Goal: Information Seeking & Learning: Learn about a topic

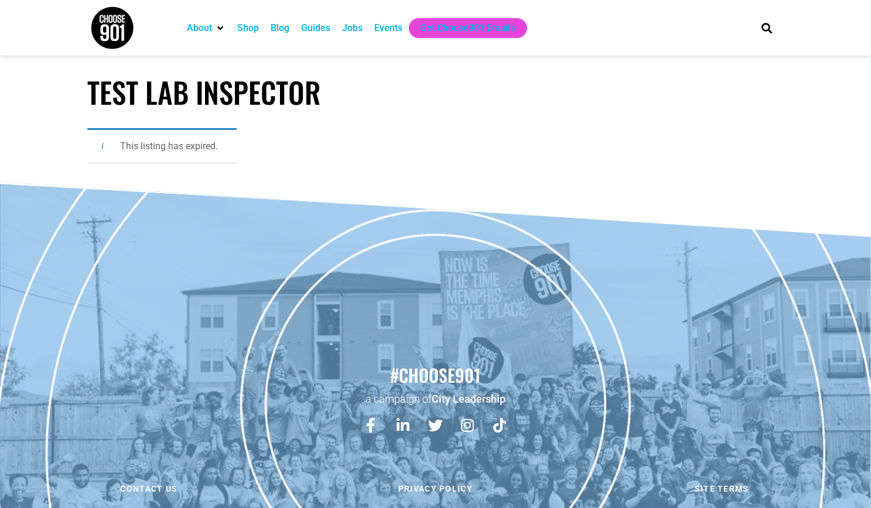
click at [347, 30] on div "Jobs" at bounding box center [353, 28] width 20 height 14
click at [359, 34] on div "Jobs" at bounding box center [353, 28] width 20 height 14
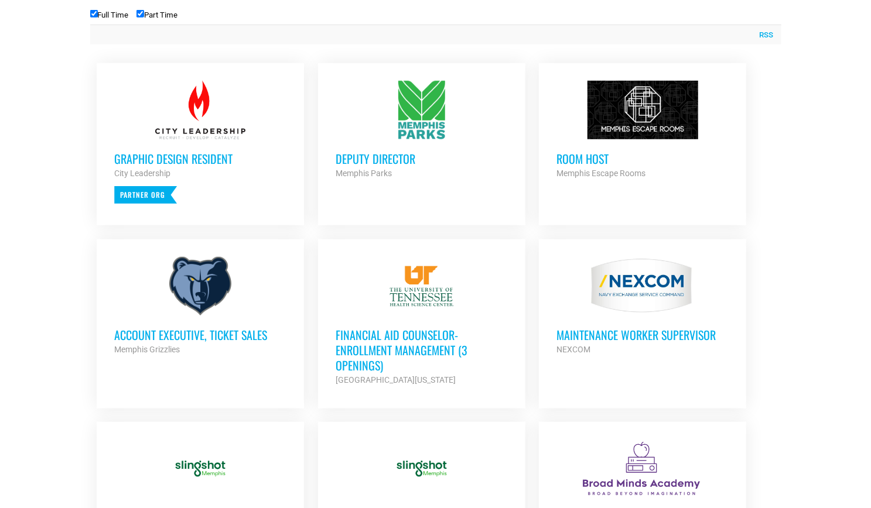
scroll to position [474, 0]
click at [401, 160] on h3 "Deputy Director" at bounding box center [422, 157] width 172 height 15
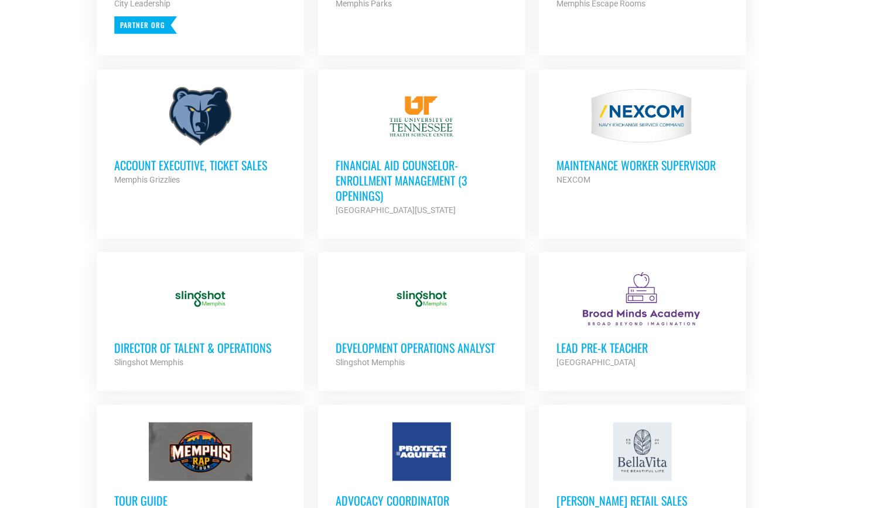
scroll to position [643, 0]
click at [143, 167] on h3 "Account Executive, Ticket Sales" at bounding box center [200, 165] width 172 height 15
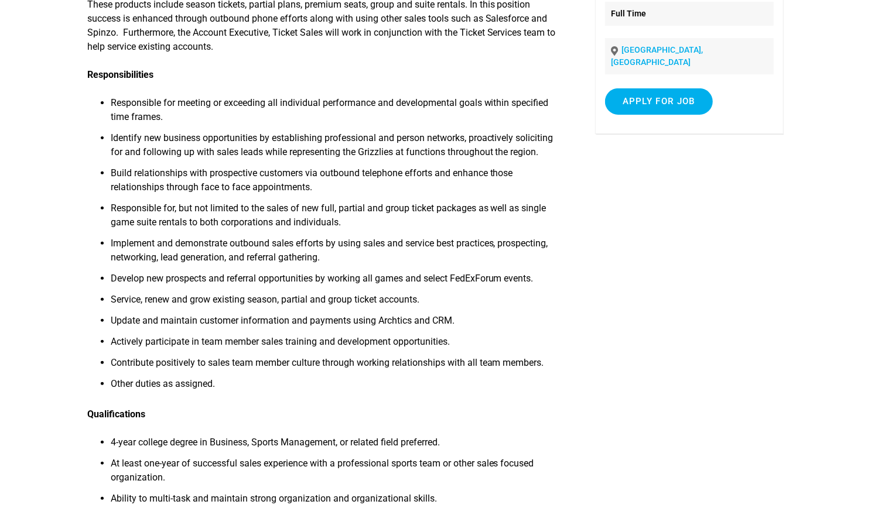
scroll to position [163, 0]
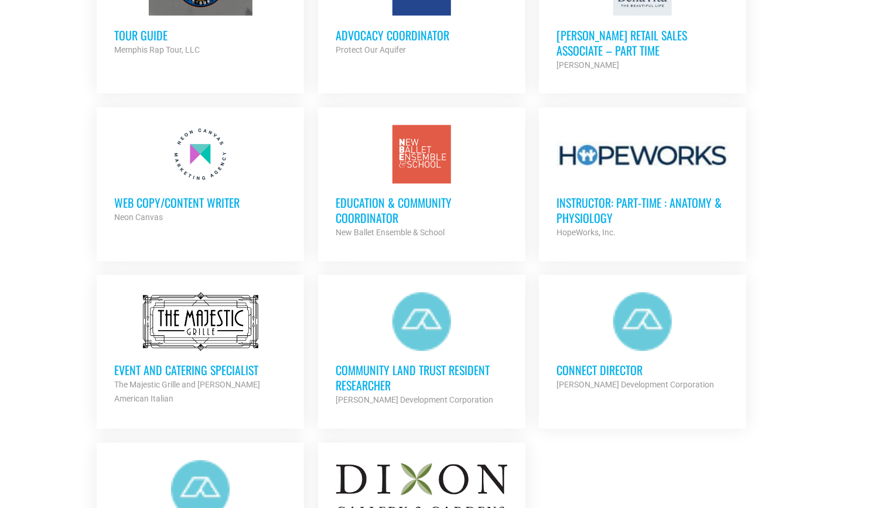
scroll to position [1108, 0]
click at [166, 200] on h3 "Web Copy/Content Writer" at bounding box center [200, 203] width 172 height 15
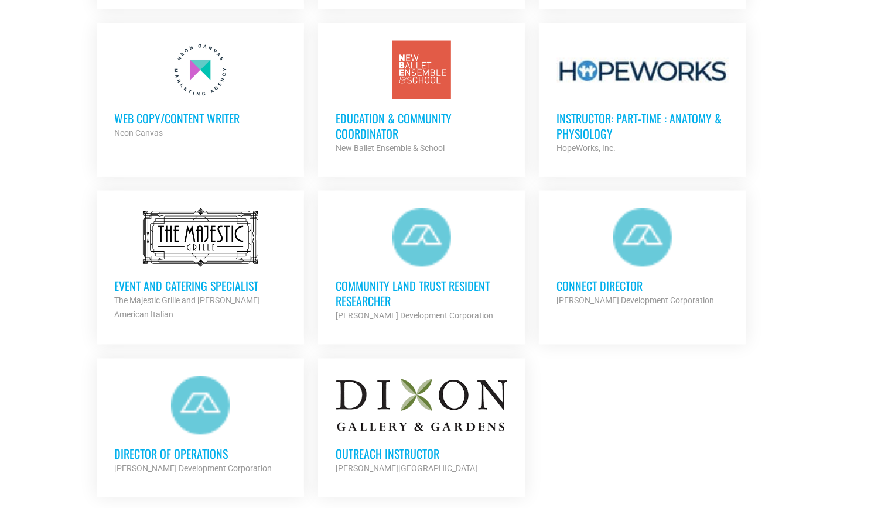
scroll to position [1194, 0]
click at [155, 281] on h3 "Event and Catering Specialist" at bounding box center [200, 285] width 172 height 15
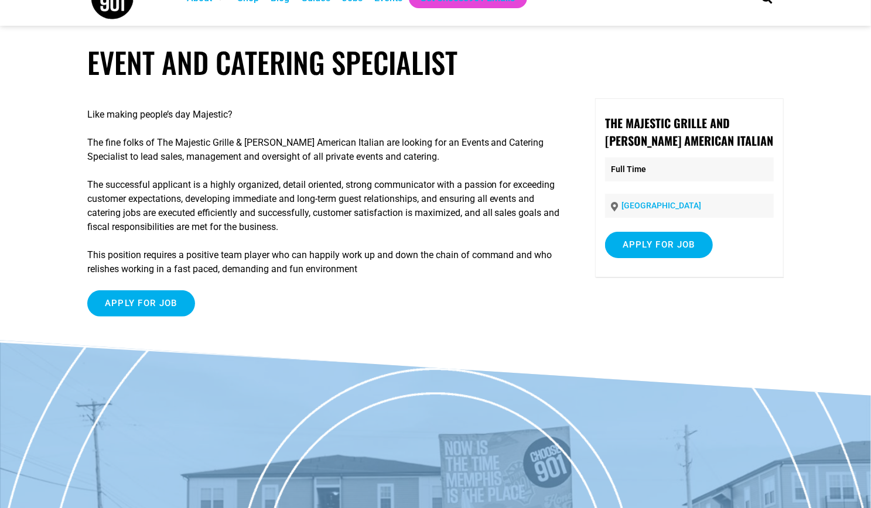
scroll to position [30, 0]
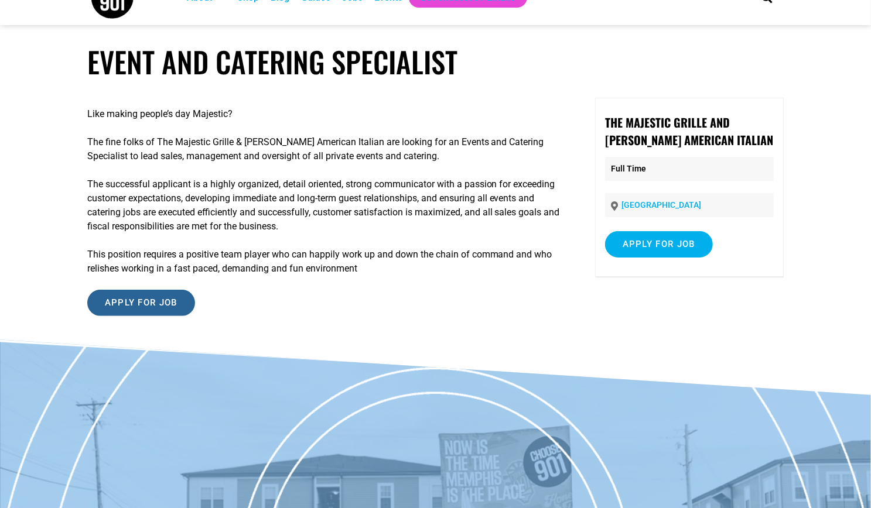
click at [154, 299] on input "Apply for job" at bounding box center [141, 303] width 108 height 26
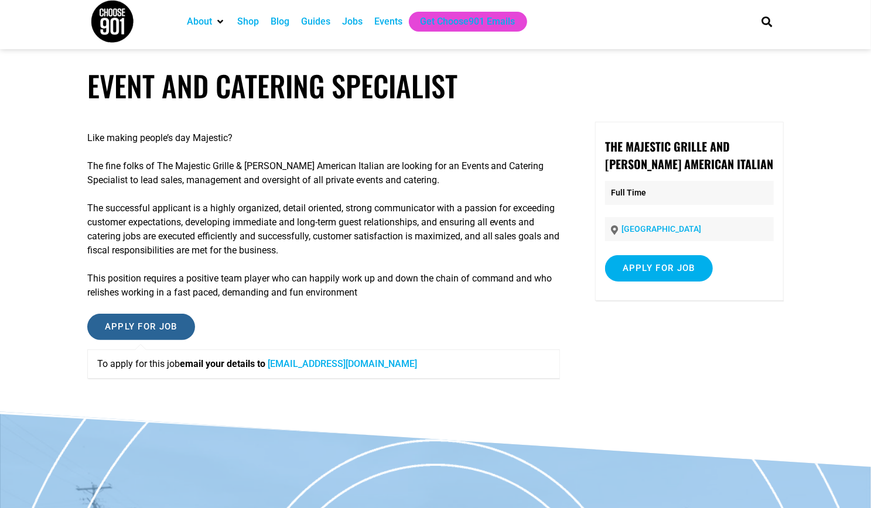
scroll to position [0, 0]
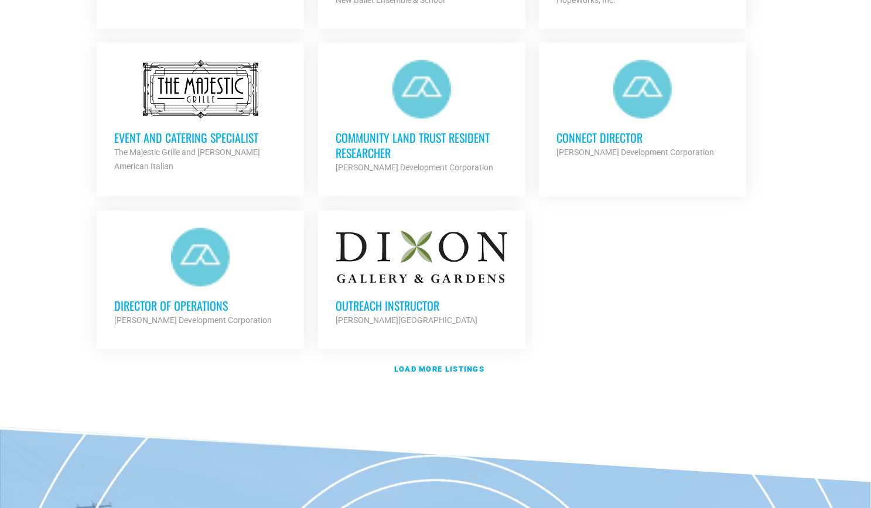
scroll to position [1344, 0]
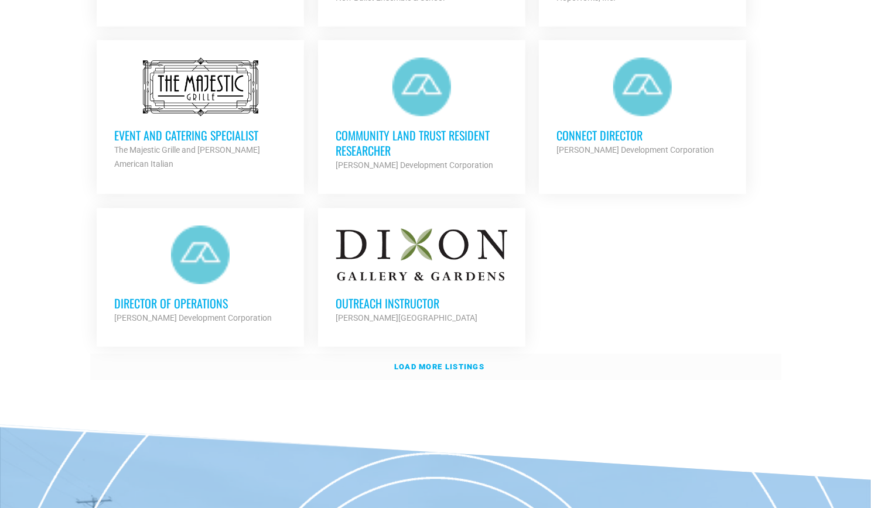
click at [426, 363] on strong "Load more listings" at bounding box center [439, 366] width 90 height 9
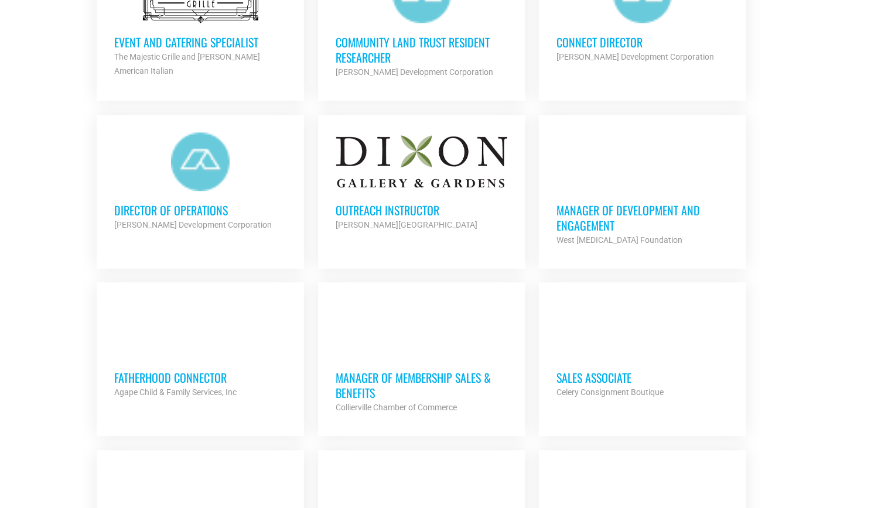
scroll to position [1438, 0]
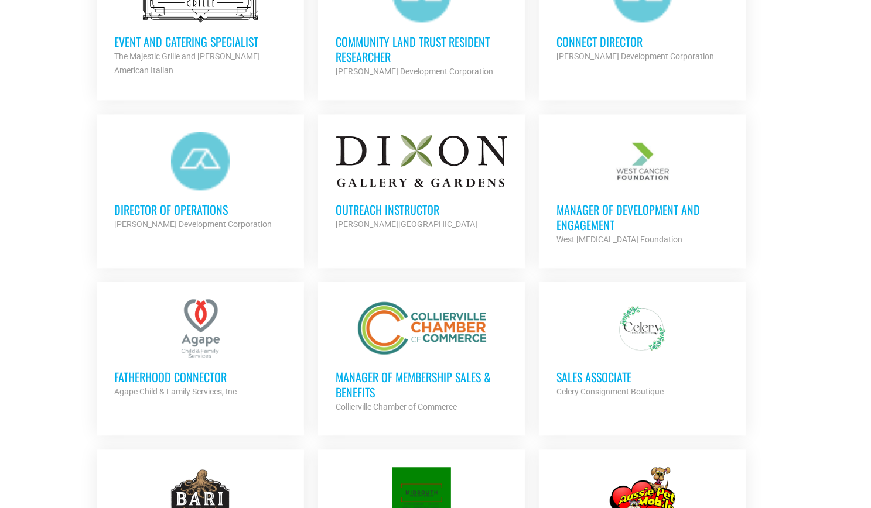
click at [370, 206] on h3 "Outreach Instructor" at bounding box center [422, 209] width 172 height 15
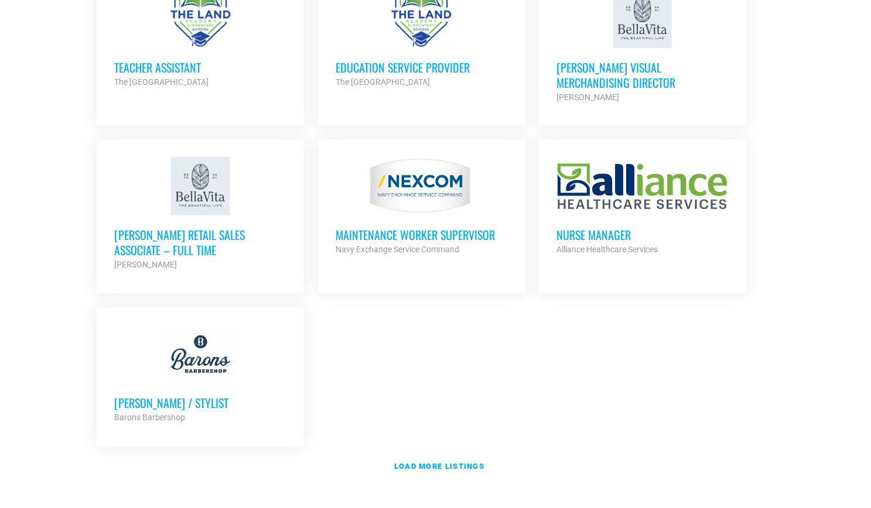
scroll to position [2432, 0]
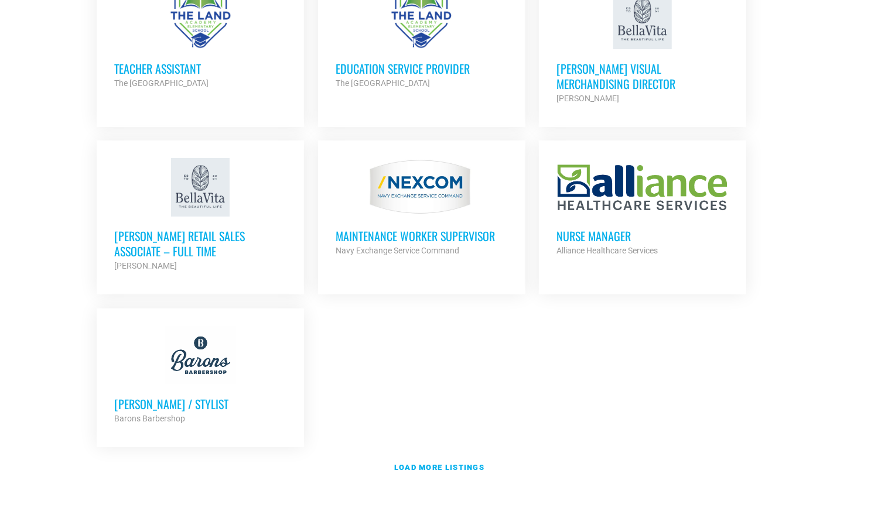
click at [614, 228] on h3 "Nurse Manager" at bounding box center [642, 235] width 172 height 15
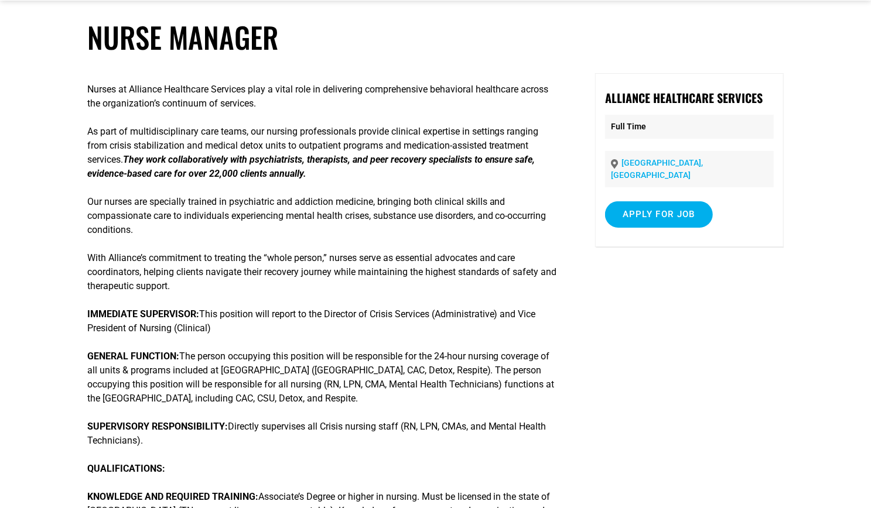
scroll to position [54, 0]
click at [687, 202] on input "Apply for job" at bounding box center [659, 215] width 108 height 26
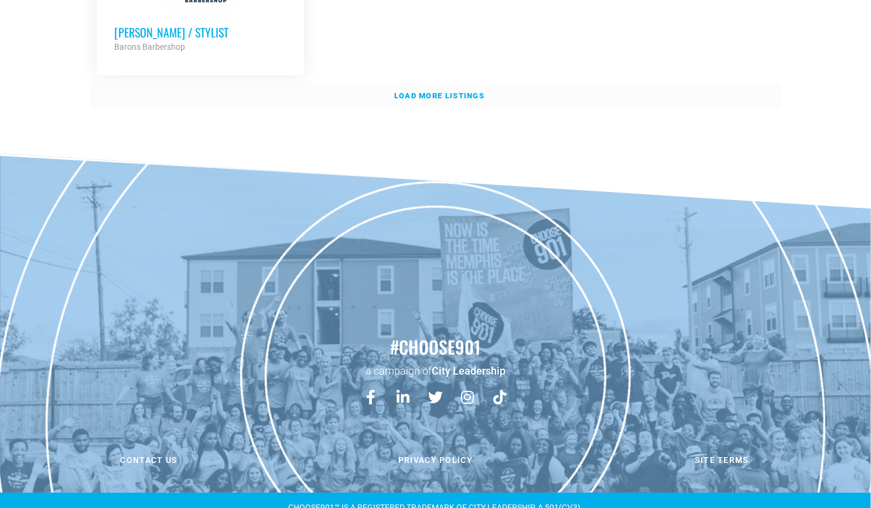
click at [426, 91] on strong "Load more listings" at bounding box center [439, 95] width 90 height 9
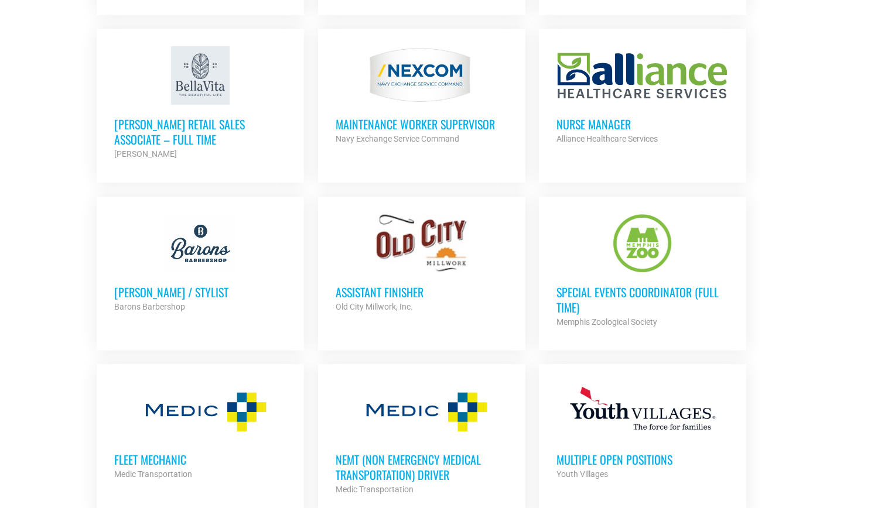
scroll to position [2544, 0]
click at [655, 287] on h3 "Special Events Coordinator (Full Time)" at bounding box center [642, 300] width 172 height 30
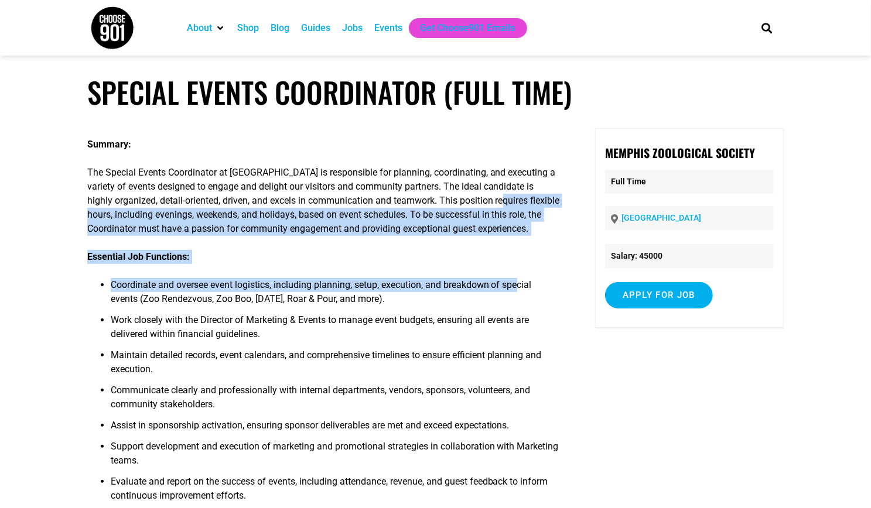
drag, startPoint x: 521, startPoint y: 283, endPoint x: 504, endPoint y: 191, distance: 92.9
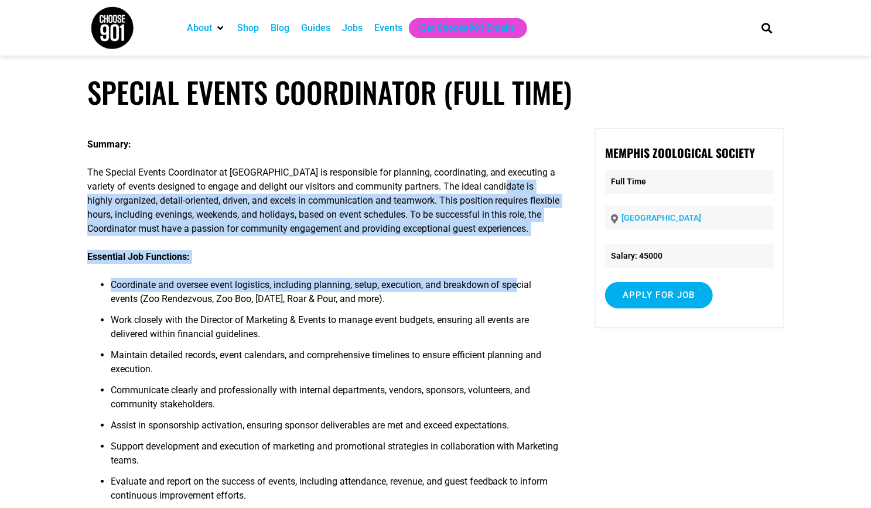
scroll to position [37, 0]
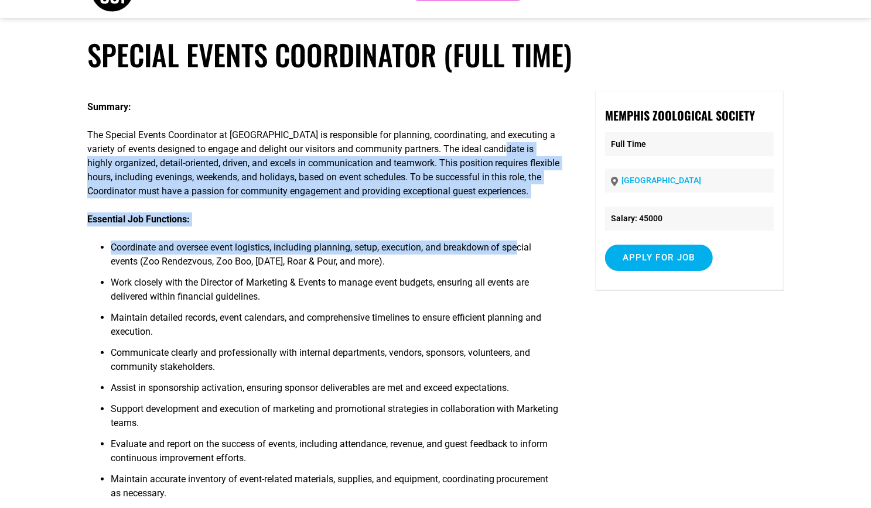
click at [504, 191] on p "The Special Events Coordinator at Memphis Zoo is responsible for planning, coor…" at bounding box center [323, 163] width 473 height 70
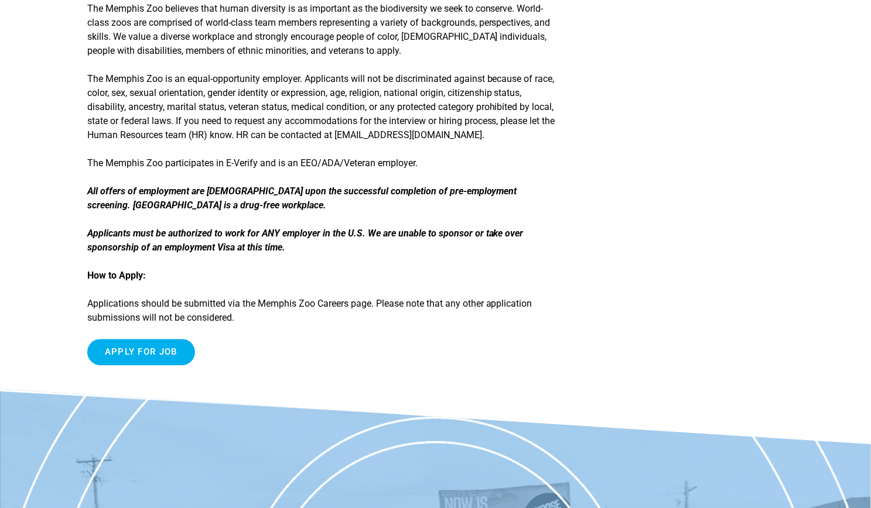
scroll to position [1907, 0]
click at [146, 354] on input "Apply for job" at bounding box center [141, 351] width 108 height 26
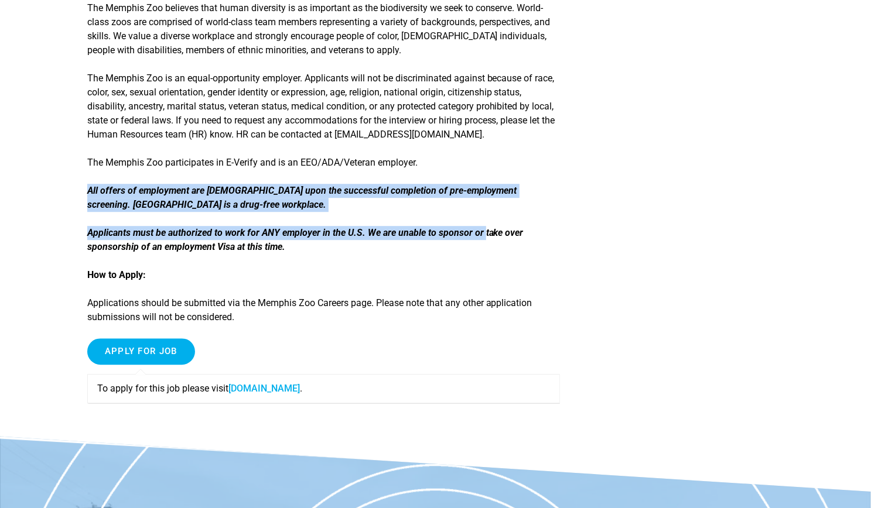
drag, startPoint x: 513, startPoint y: 213, endPoint x: 478, endPoint y: 130, distance: 89.7
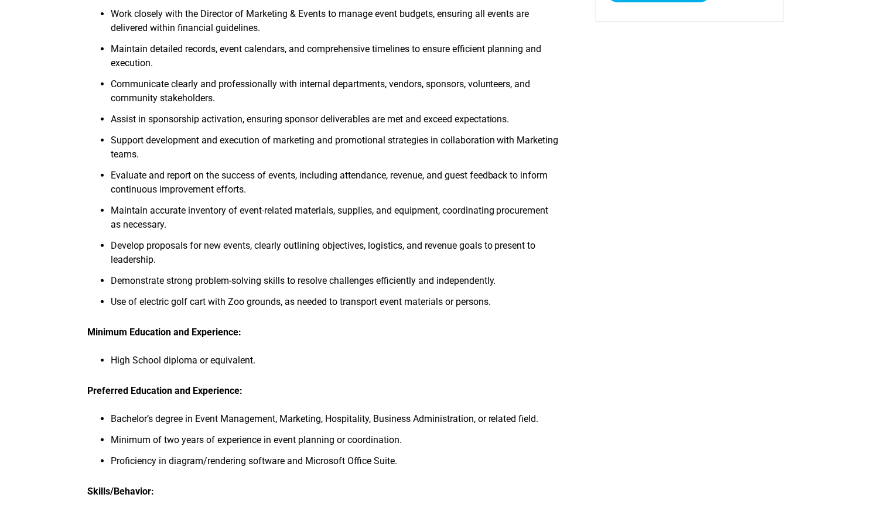
scroll to position [0, 0]
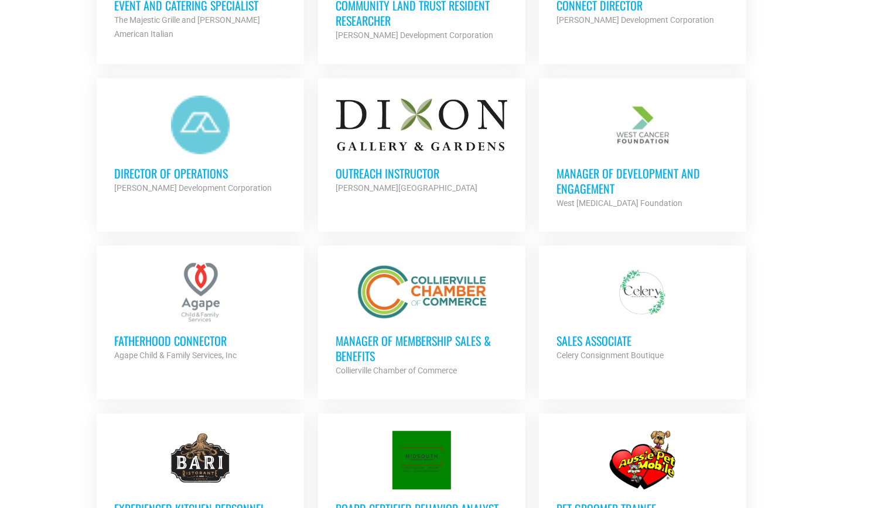
scroll to position [1401, 0]
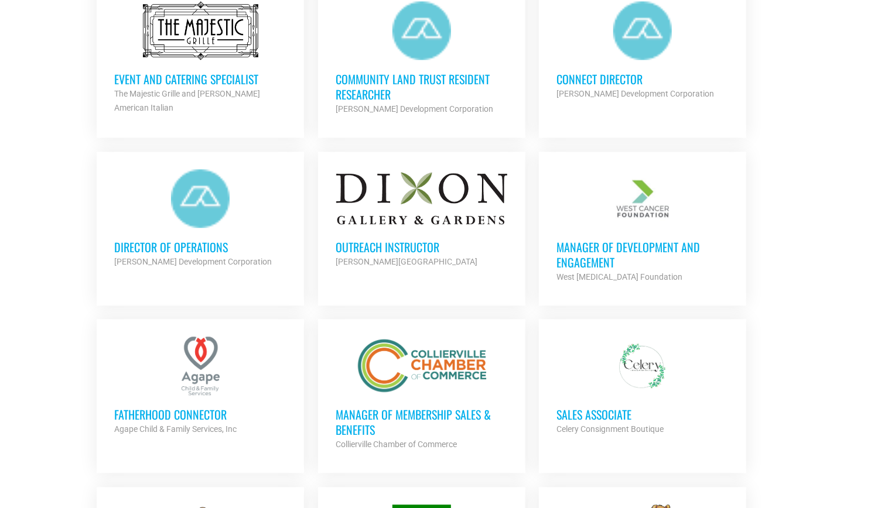
click at [144, 239] on h3 "Director of Operations" at bounding box center [200, 246] width 172 height 15
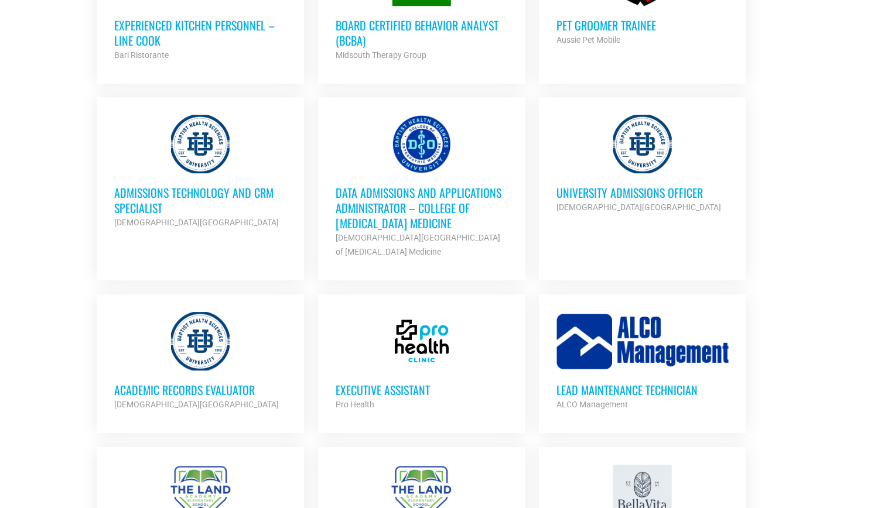
scroll to position [1958, 0]
click at [372, 384] on h3 "Executive Assistant" at bounding box center [422, 389] width 172 height 15
click at [389, 385] on h3 "Executive Assistant" at bounding box center [422, 389] width 172 height 15
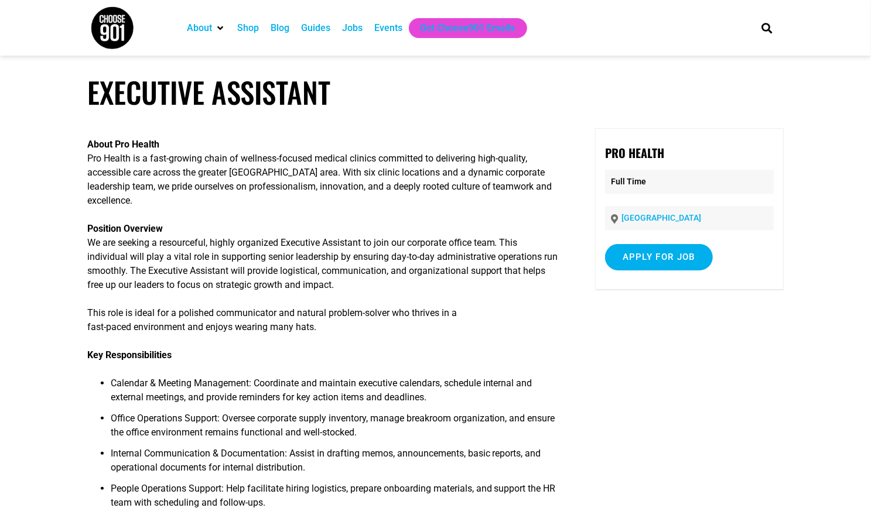
click at [391, 378] on li "Calendar & Meeting Management: Coordinate and maintain executive calendars, sch…" at bounding box center [336, 394] width 450 height 35
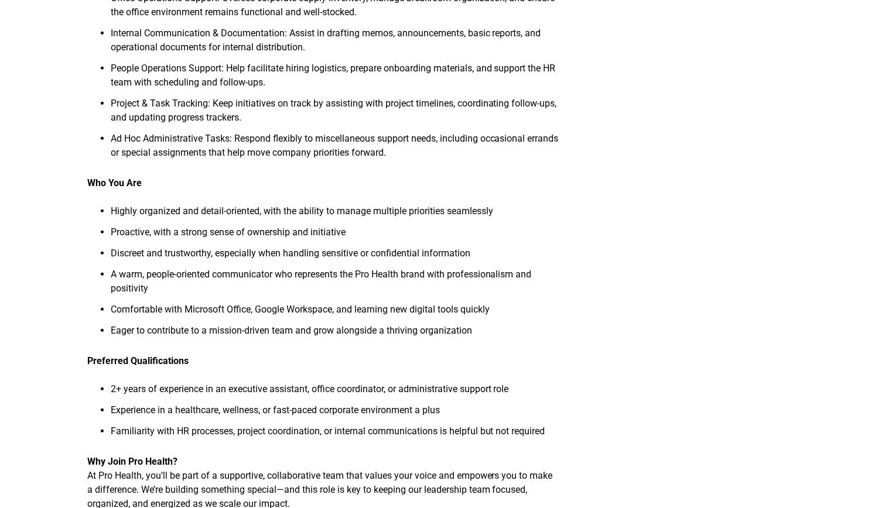
scroll to position [420, 0]
